Goal: Check status

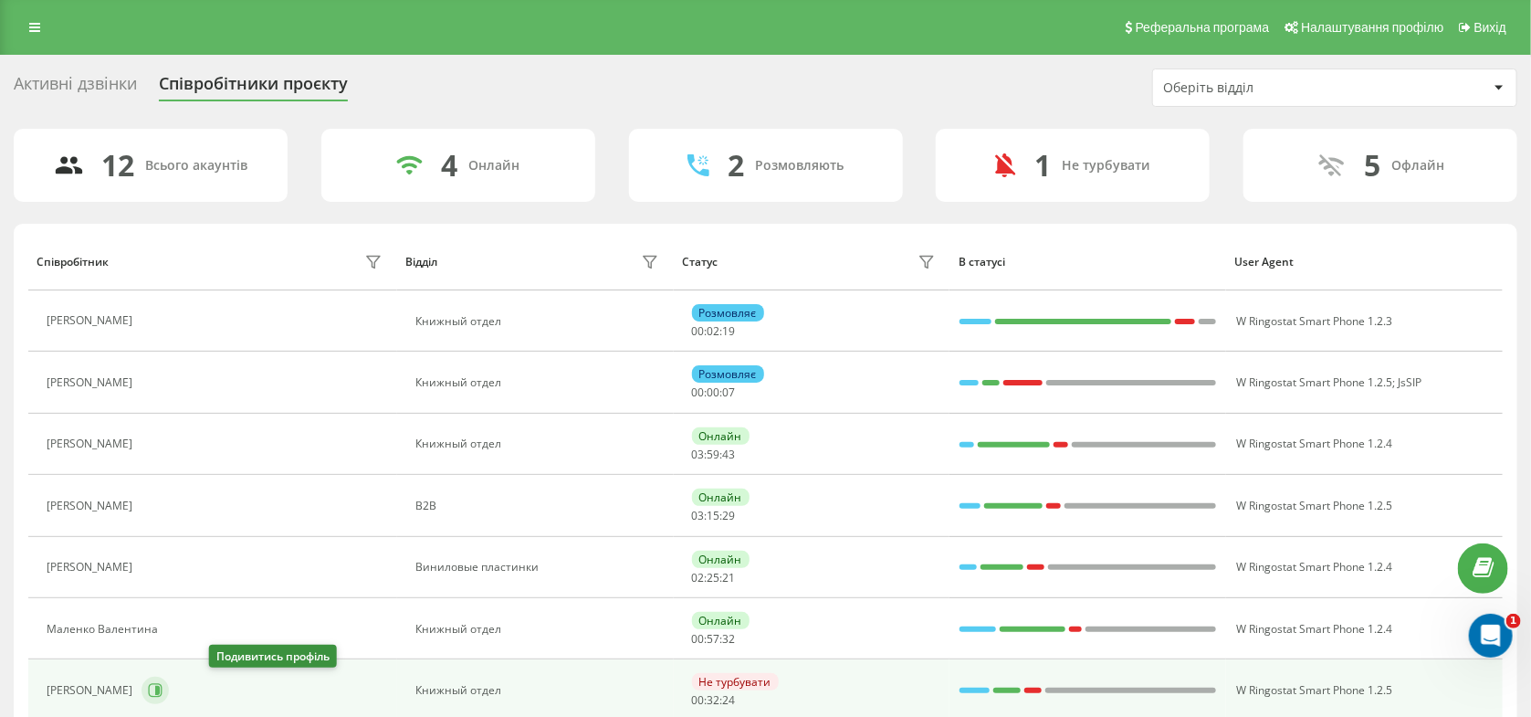
click at [160, 692] on icon at bounding box center [157, 690] width 5 height 9
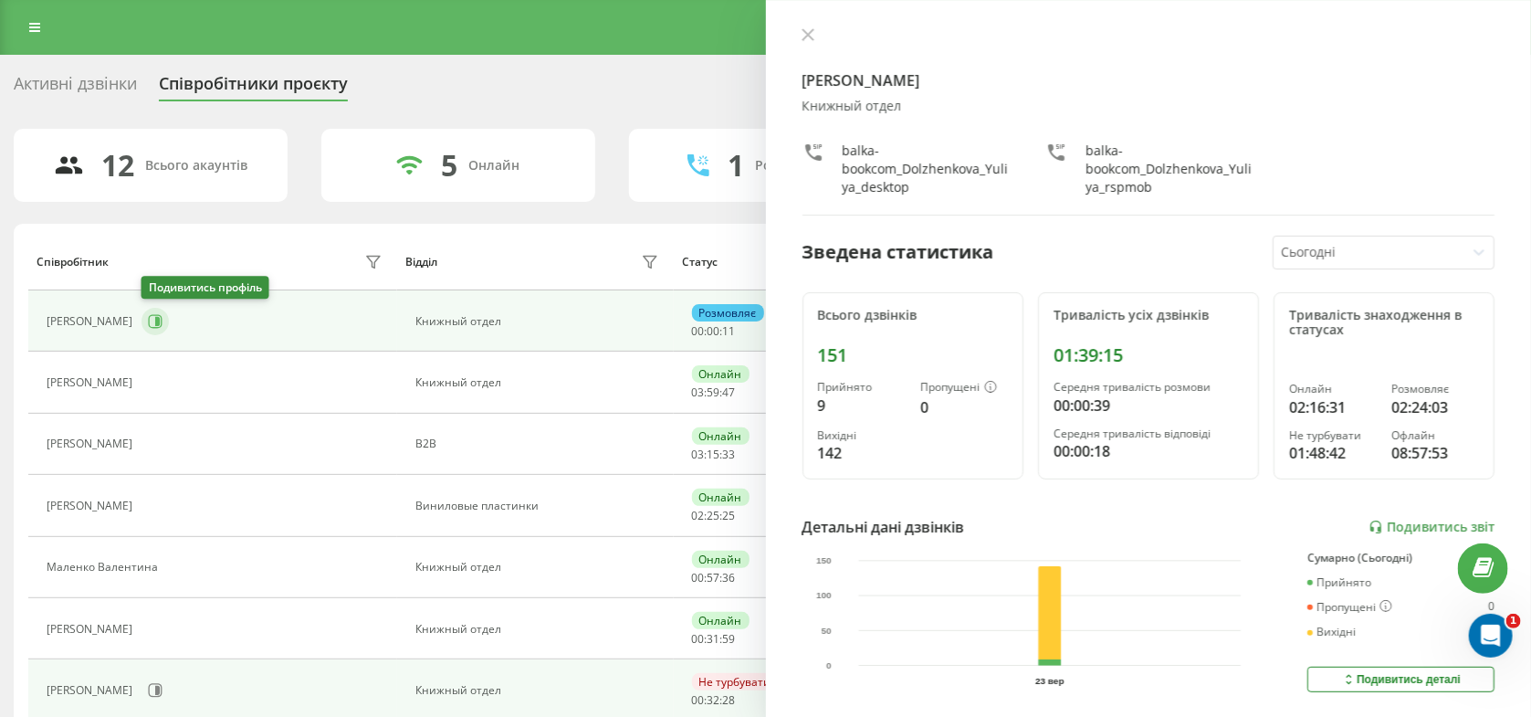
click at [154, 329] on button at bounding box center [154, 321] width 27 height 27
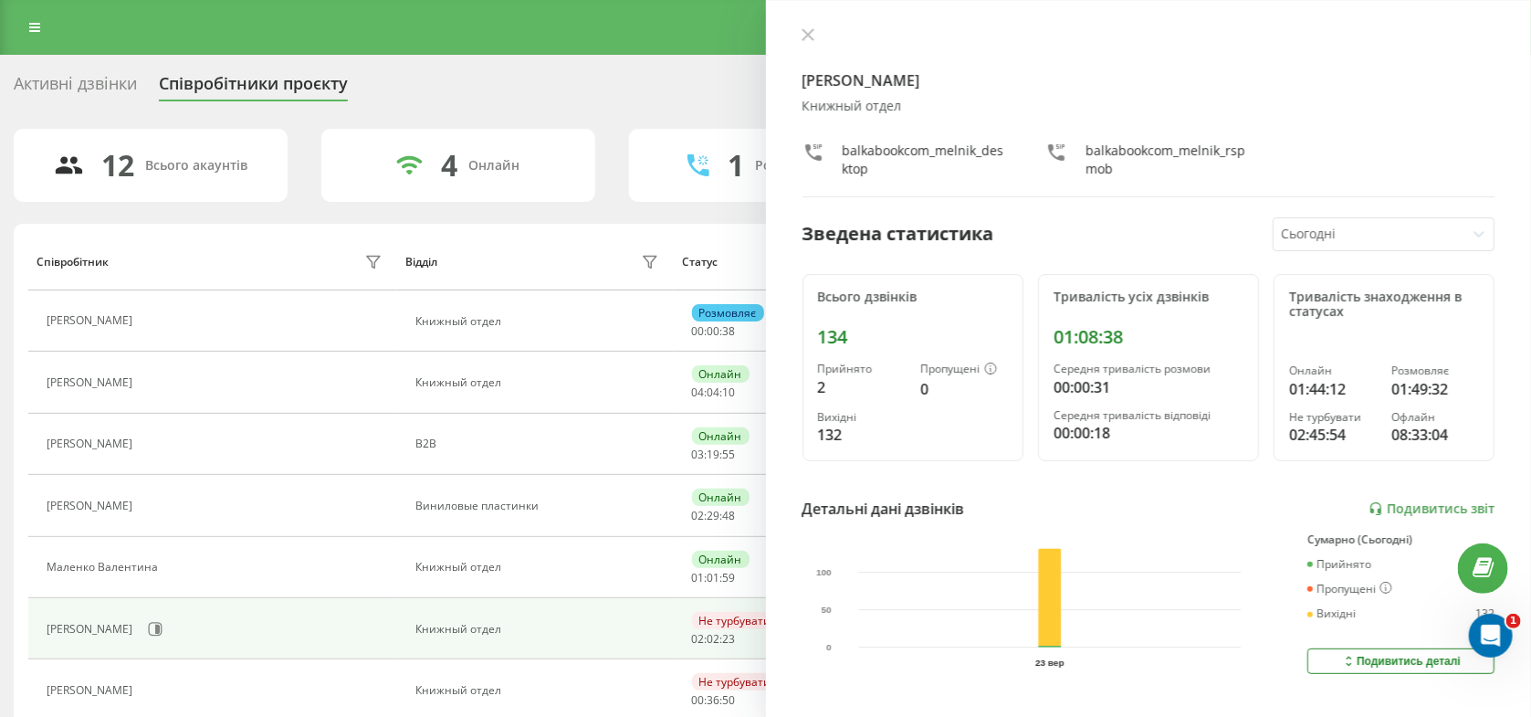
click at [106, 89] on div "Активні дзвінки" at bounding box center [75, 88] width 123 height 28
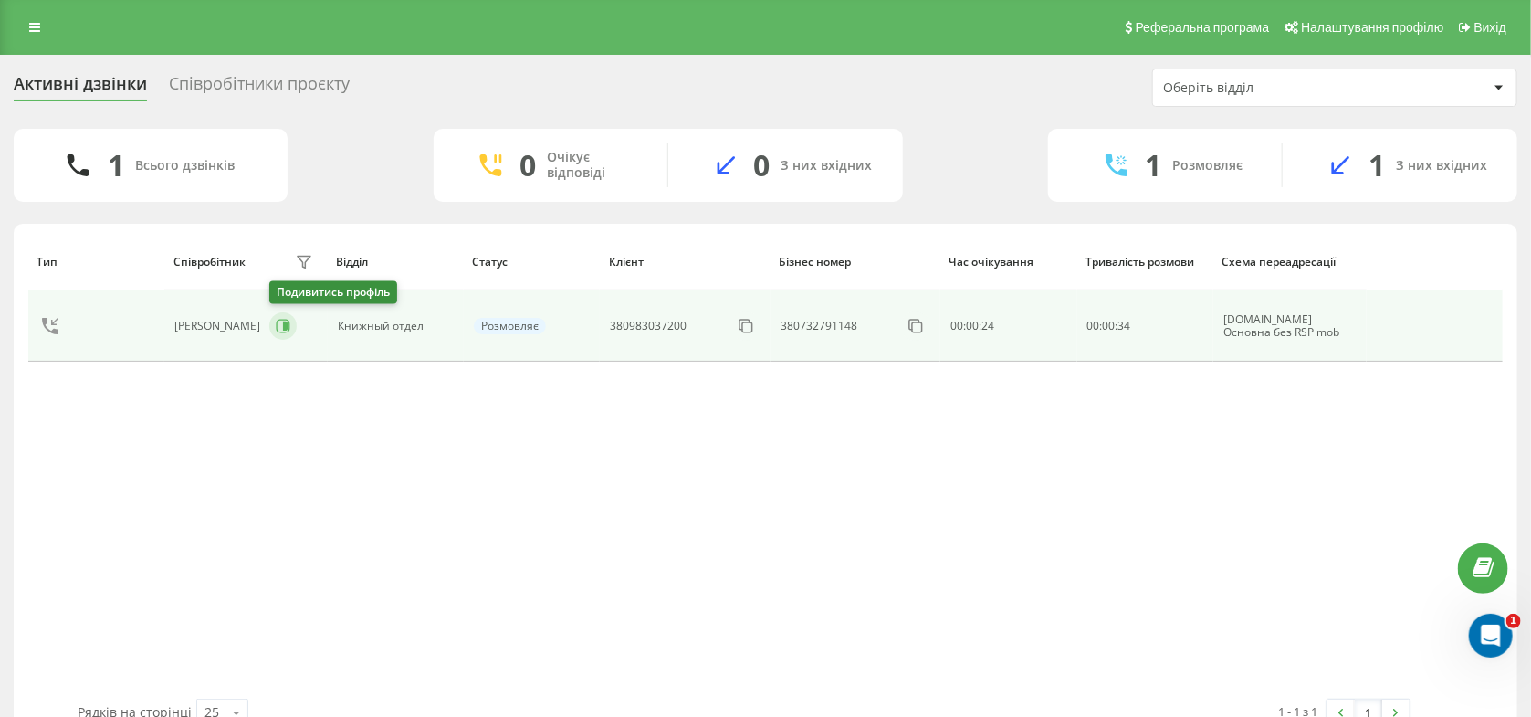
click at [277, 329] on icon at bounding box center [284, 326] width 14 height 14
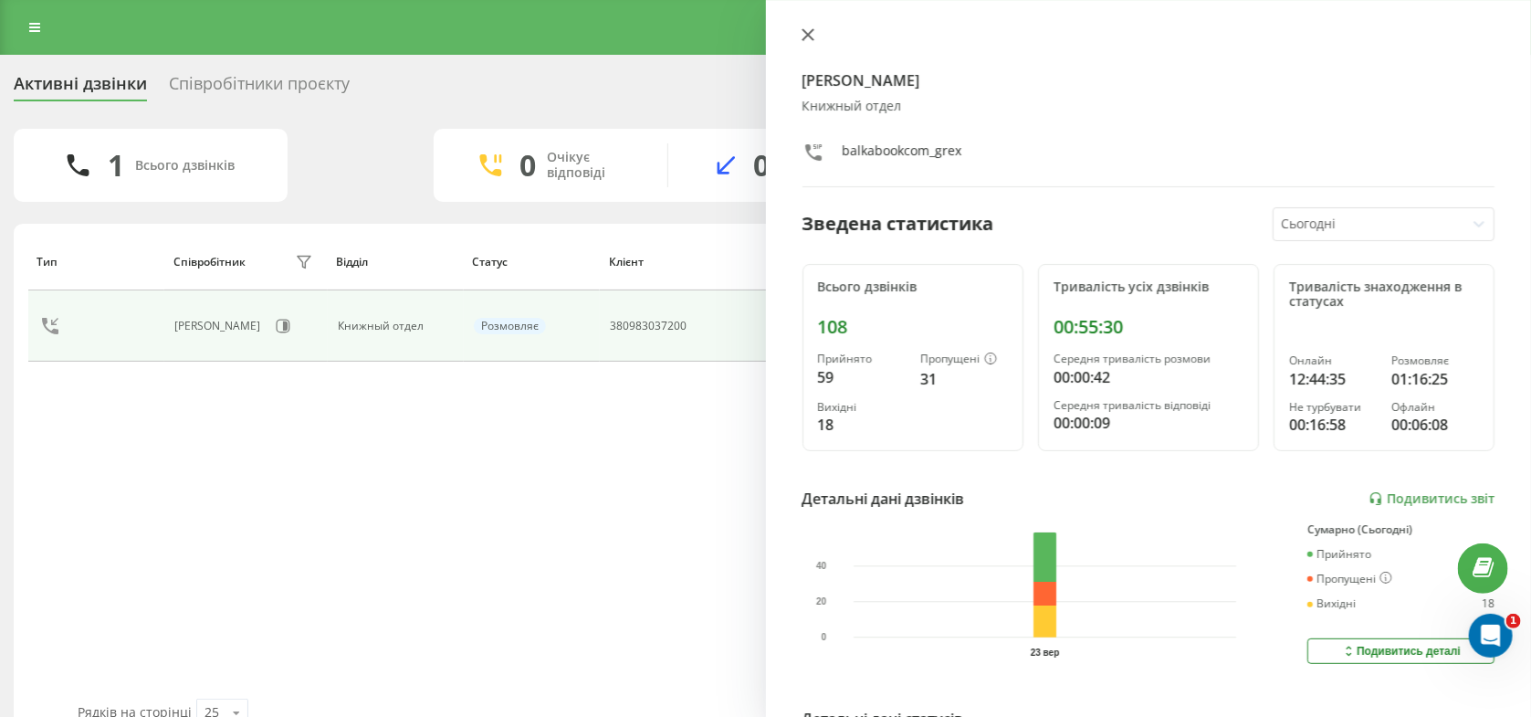
click at [804, 37] on icon at bounding box center [806, 34] width 11 height 11
